Goal: Task Accomplishment & Management: Use online tool/utility

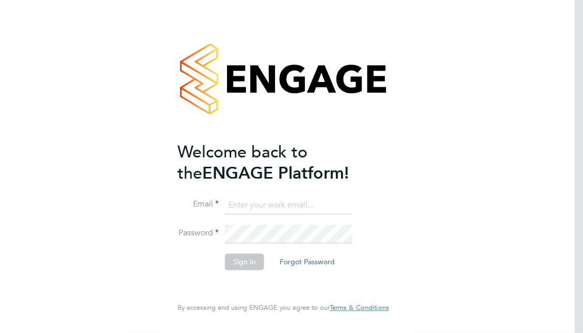
type input "[EMAIL_ADDRESS][PERSON_NAME][PERSON_NAME][DOMAIN_NAME]"
click at [243, 263] on button "Sign In" at bounding box center [244, 261] width 39 height 16
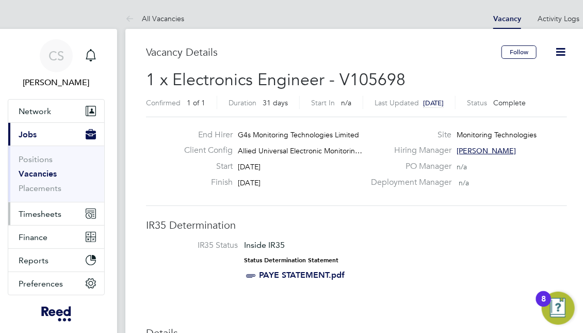
click at [42, 212] on span "Timesheets" at bounding box center [40, 214] width 43 height 10
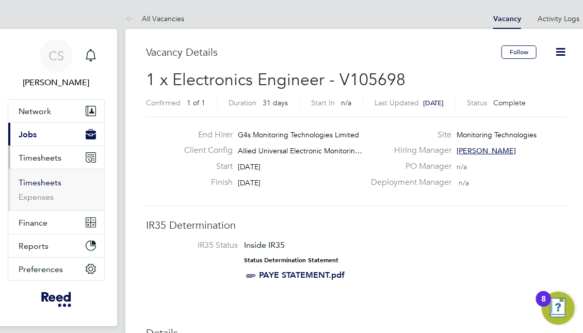
click at [48, 184] on link "Timesheets" at bounding box center [40, 182] width 43 height 10
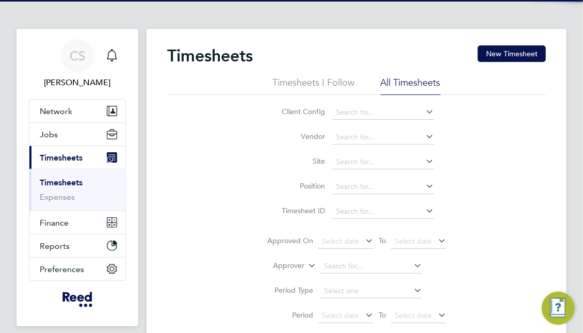
scroll to position [26, 75]
